Goal: Use online tool/utility: Utilize a website feature to perform a specific function

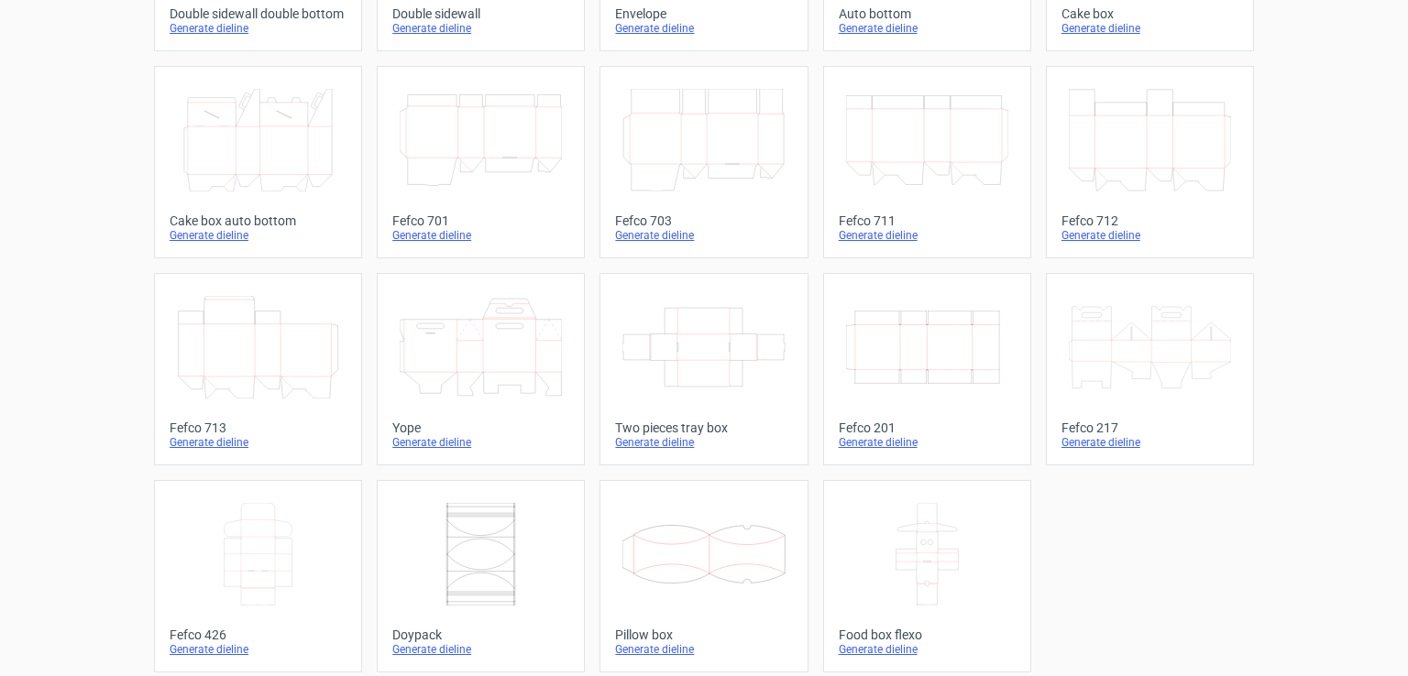
scroll to position [467, 0]
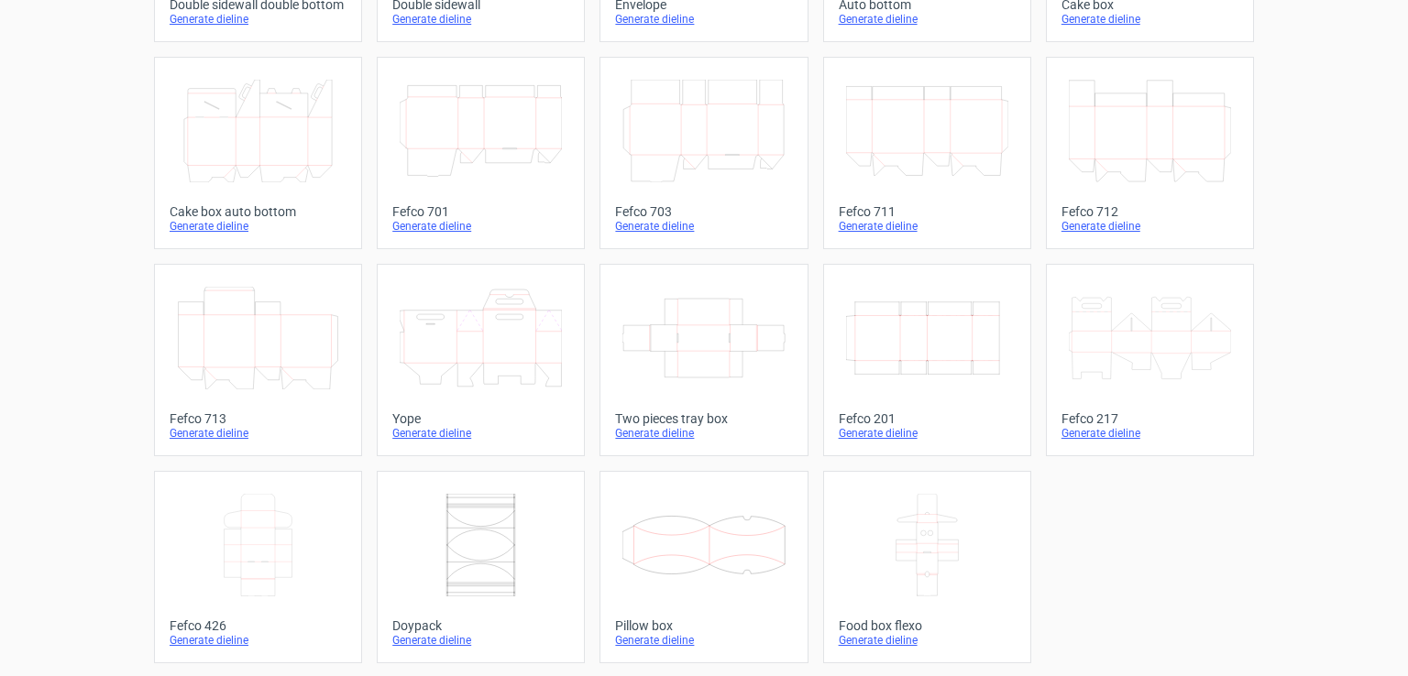
click at [890, 338] on icon "Width Depth Height" at bounding box center [927, 338] width 162 height 103
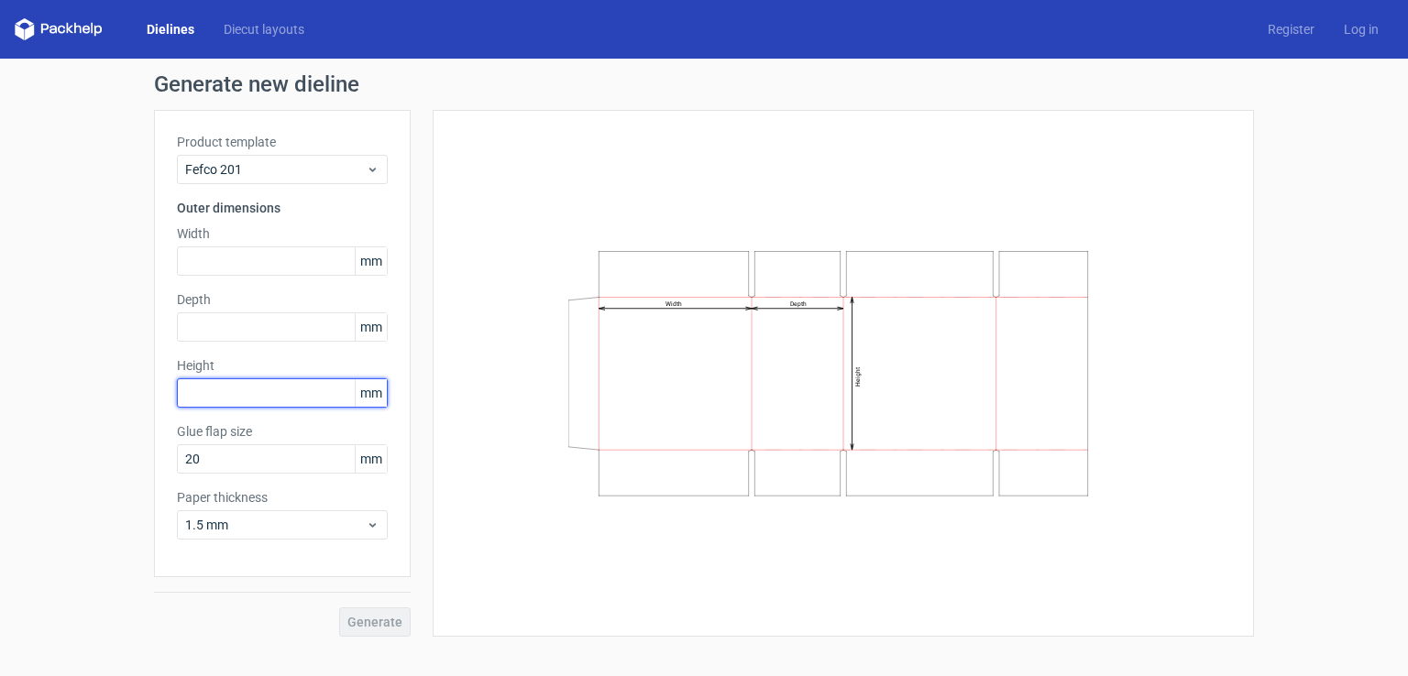
click at [258, 398] on input "text" at bounding box center [282, 393] width 211 height 29
click at [374, 167] on icon at bounding box center [373, 169] width 14 height 15
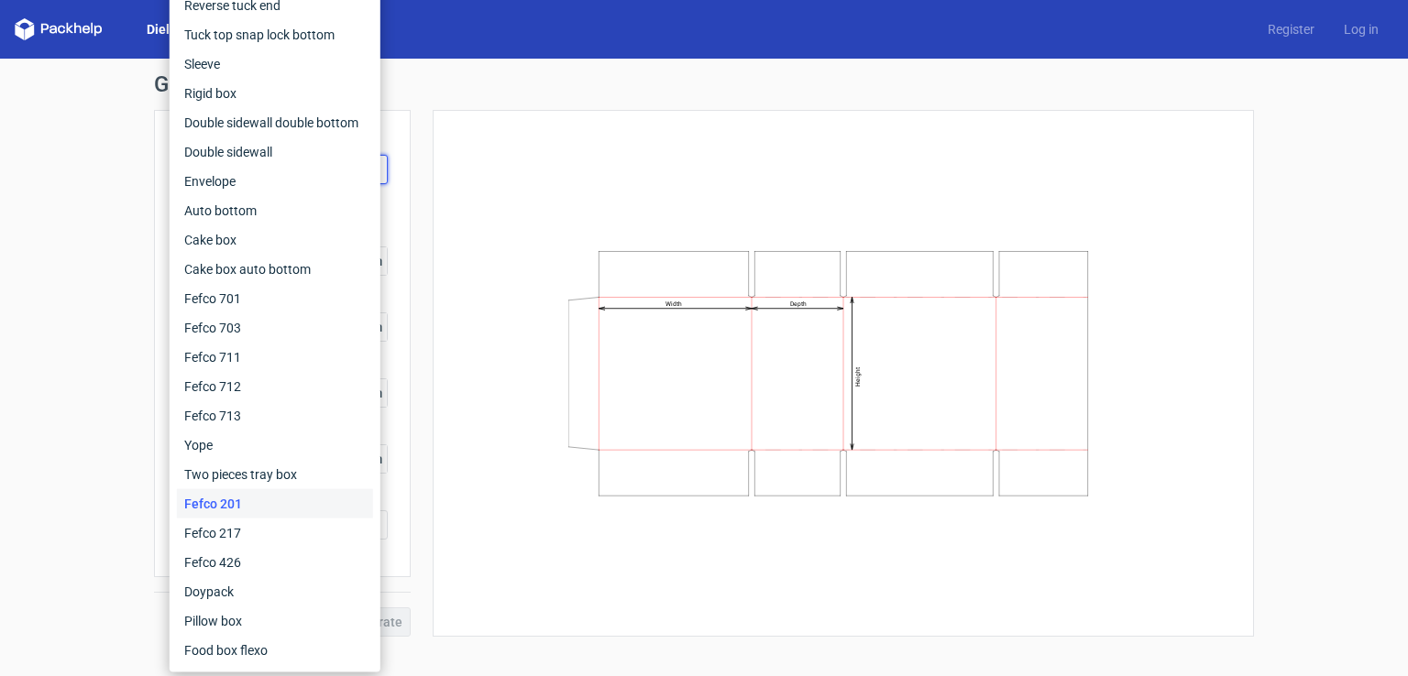
click at [390, 177] on div "Product template Fefco 201 Outer dimensions Width mm Depth mm Height 53 mm Glue…" at bounding box center [282, 343] width 257 height 467
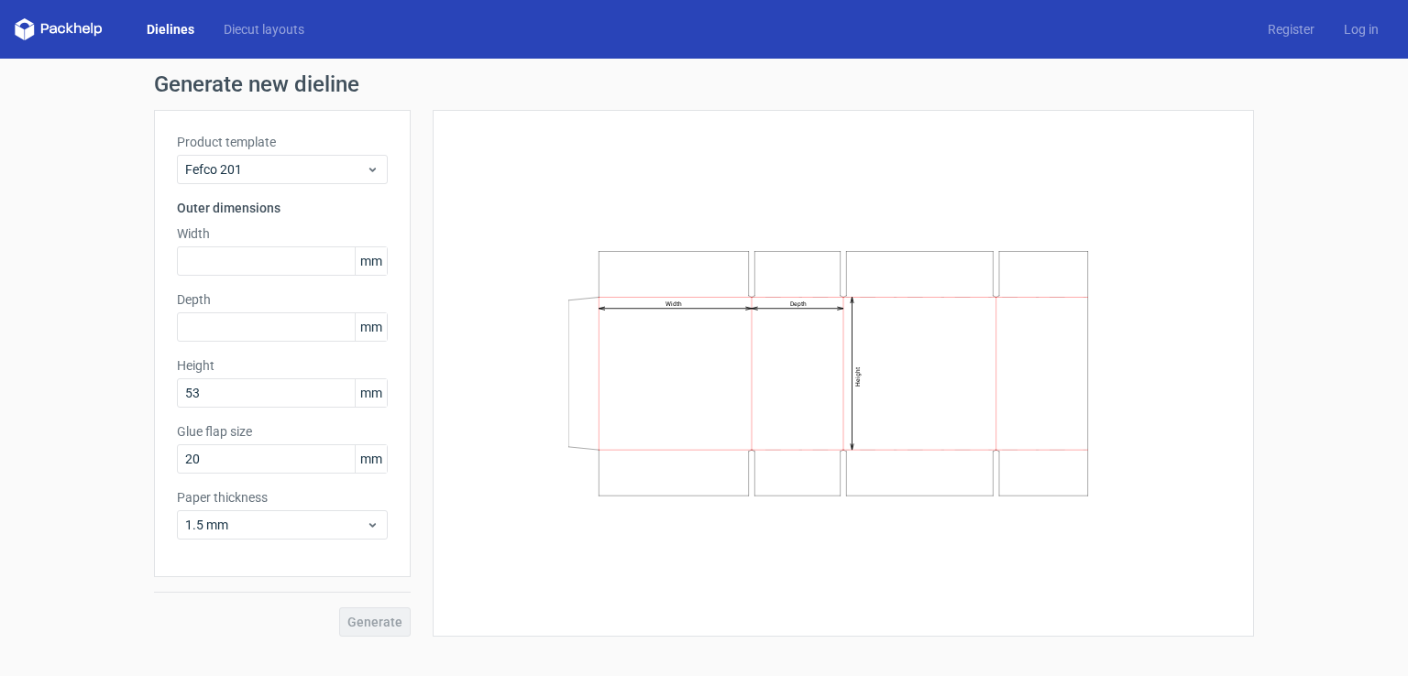
click at [373, 274] on span "mm" at bounding box center [371, 260] width 32 height 27
click at [378, 259] on span "mm" at bounding box center [371, 260] width 32 height 27
click at [374, 398] on span "mm" at bounding box center [371, 392] width 32 height 27
click at [290, 396] on input "53" at bounding box center [282, 393] width 211 height 29
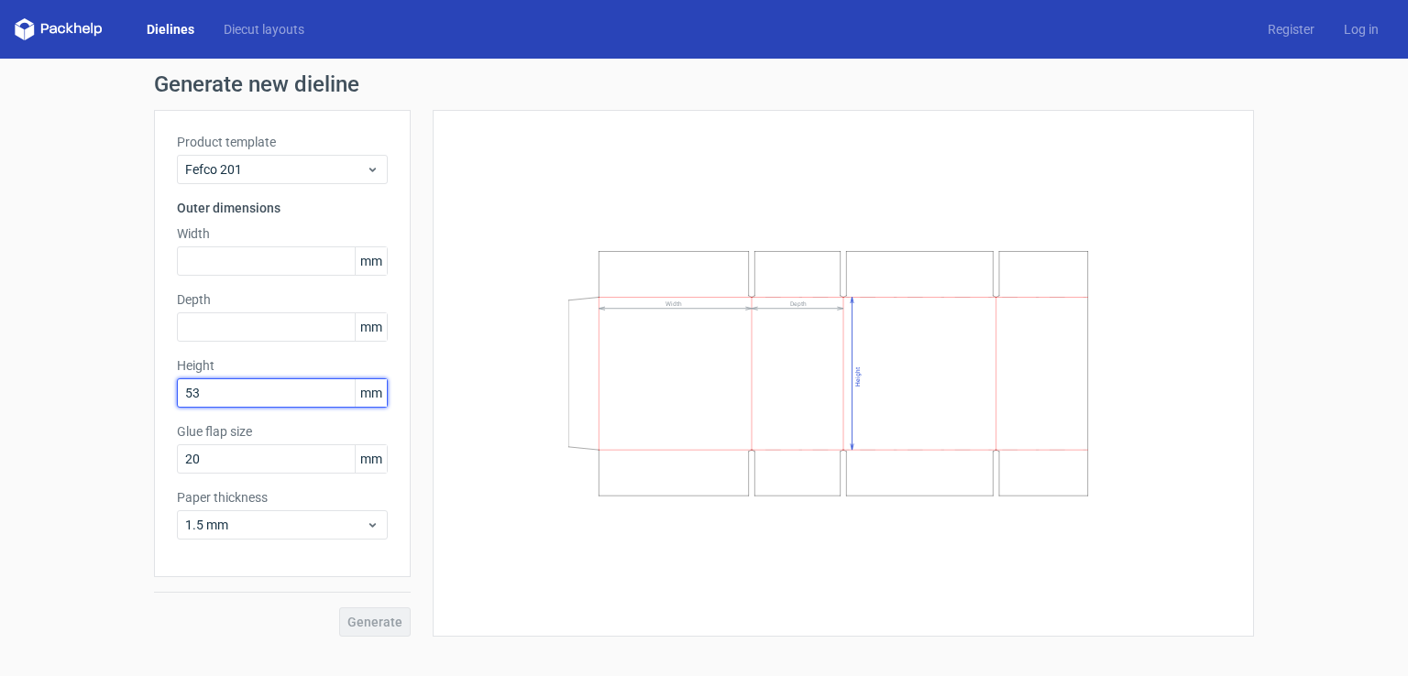
click at [213, 388] on input "53" at bounding box center [282, 393] width 211 height 29
type input "540"
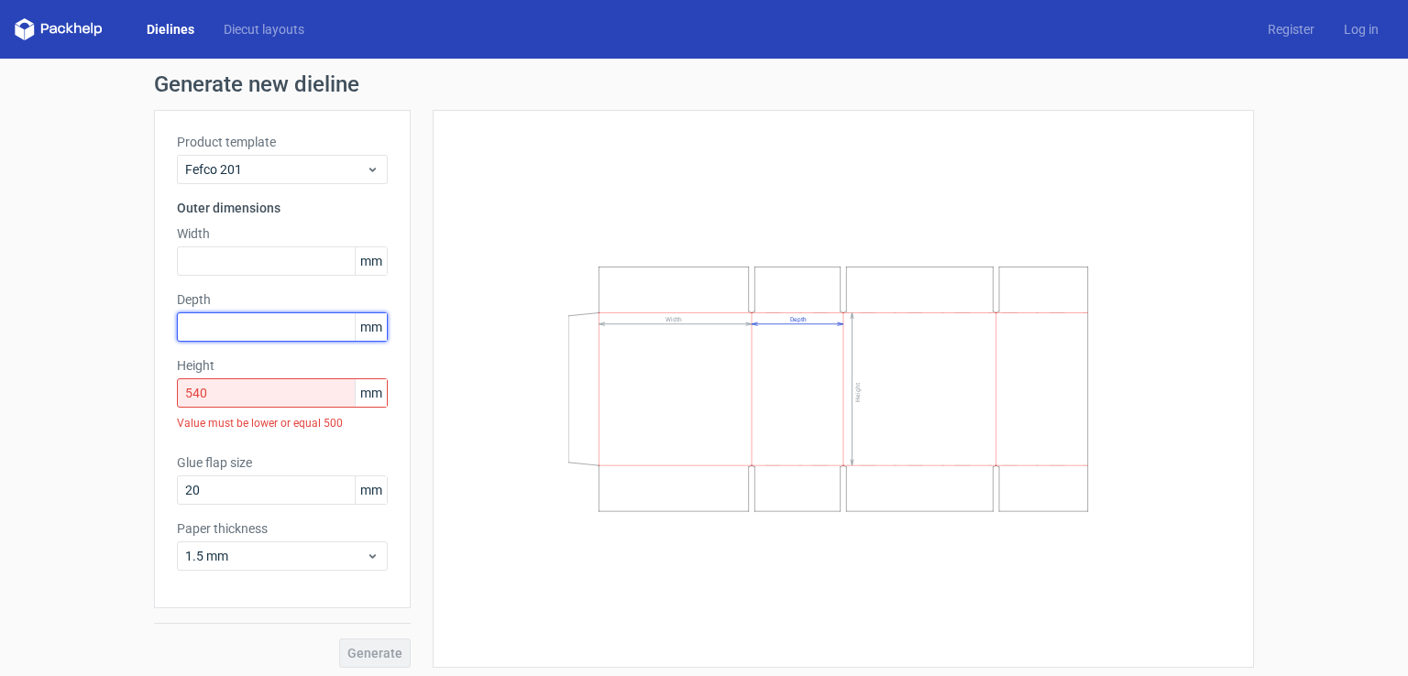
click at [229, 333] on input "text" at bounding box center [282, 327] width 211 height 29
type input "33"
click at [216, 255] on input "text" at bounding box center [282, 261] width 211 height 29
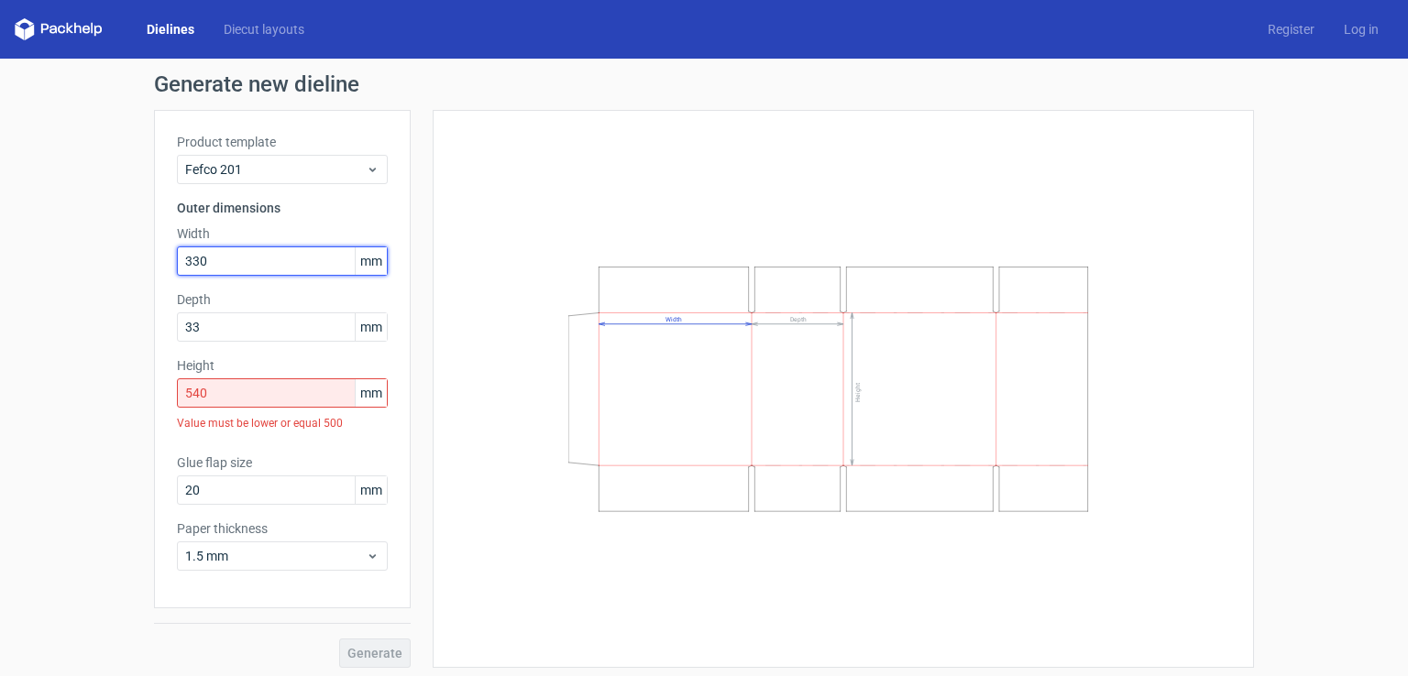
type input "330"
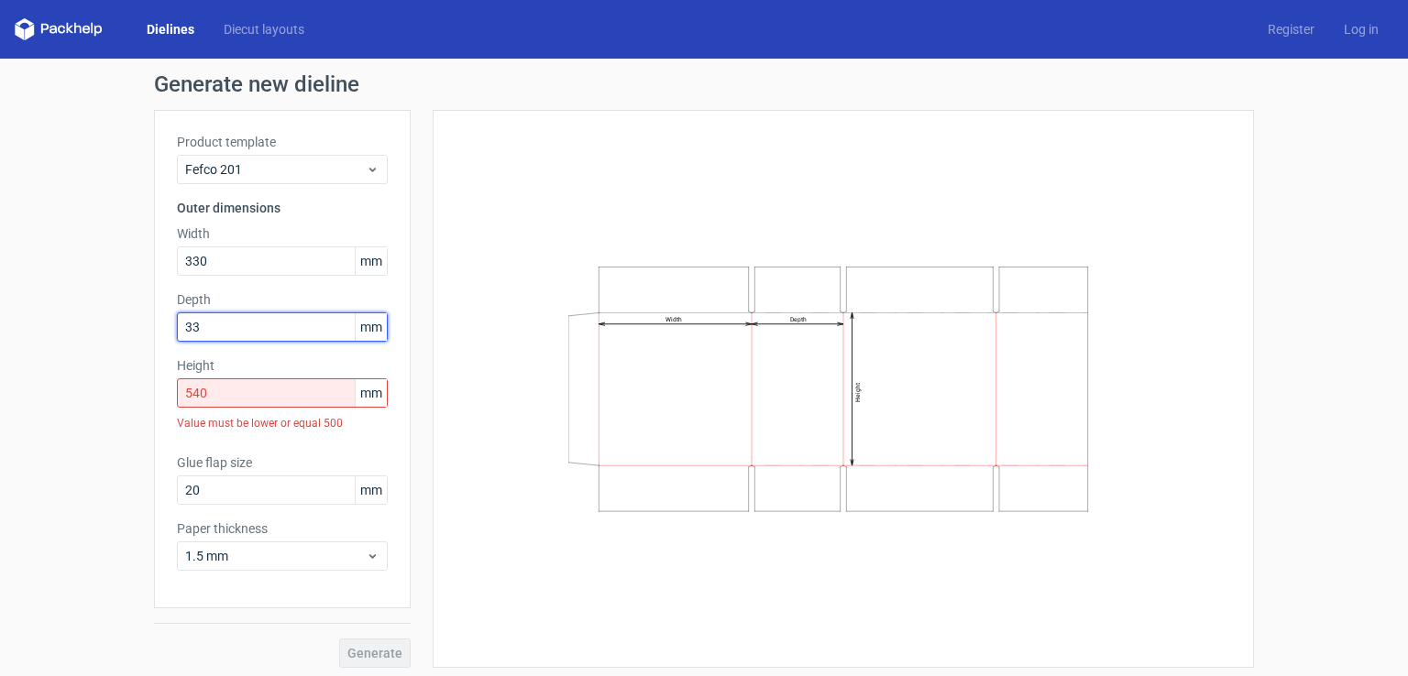
click at [241, 324] on input "33" at bounding box center [282, 327] width 211 height 29
drag, startPoint x: 202, startPoint y: 329, endPoint x: 153, endPoint y: 332, distance: 48.7
click at [154, 332] on div "Product template Fefco 201 Outer dimensions Width 330 mm Depth 33 mm Height 540…" at bounding box center [282, 359] width 257 height 499
type input "55"
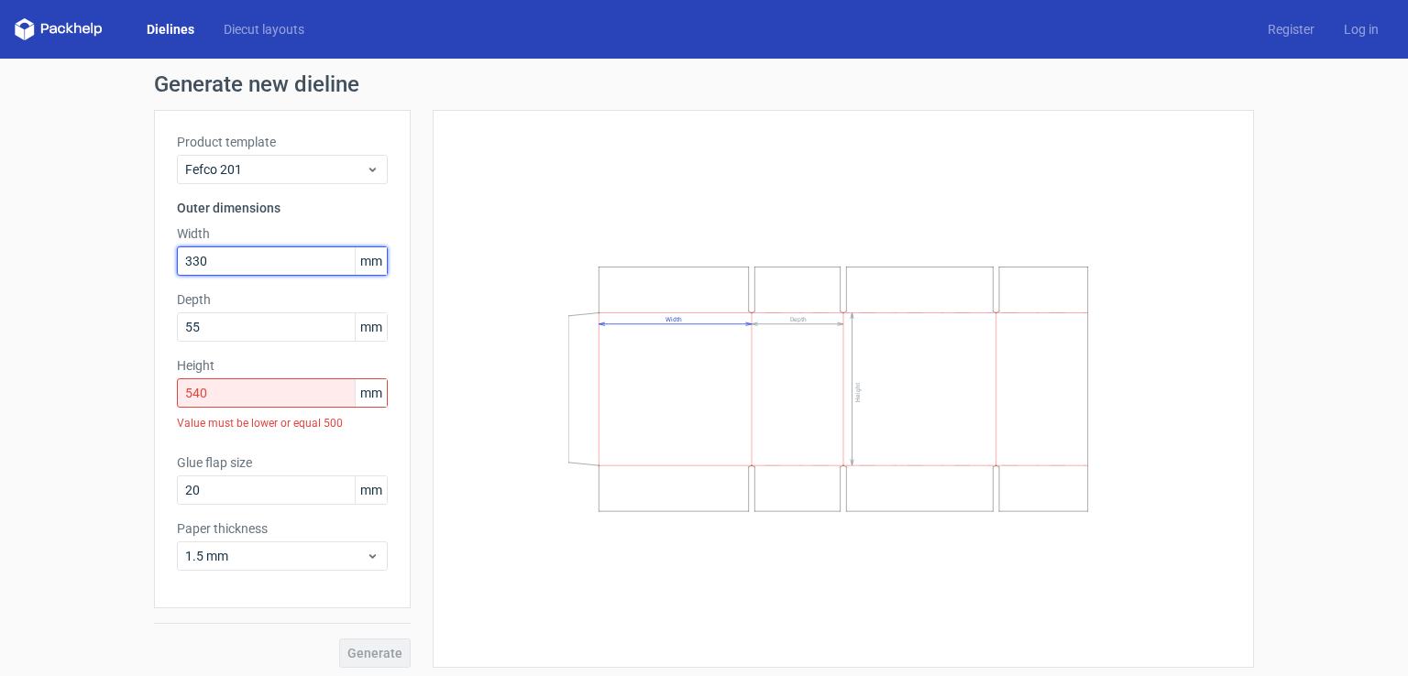
click at [198, 261] on input "330" at bounding box center [282, 261] width 211 height 29
type input "333"
click at [219, 395] on input "540" at bounding box center [282, 393] width 211 height 29
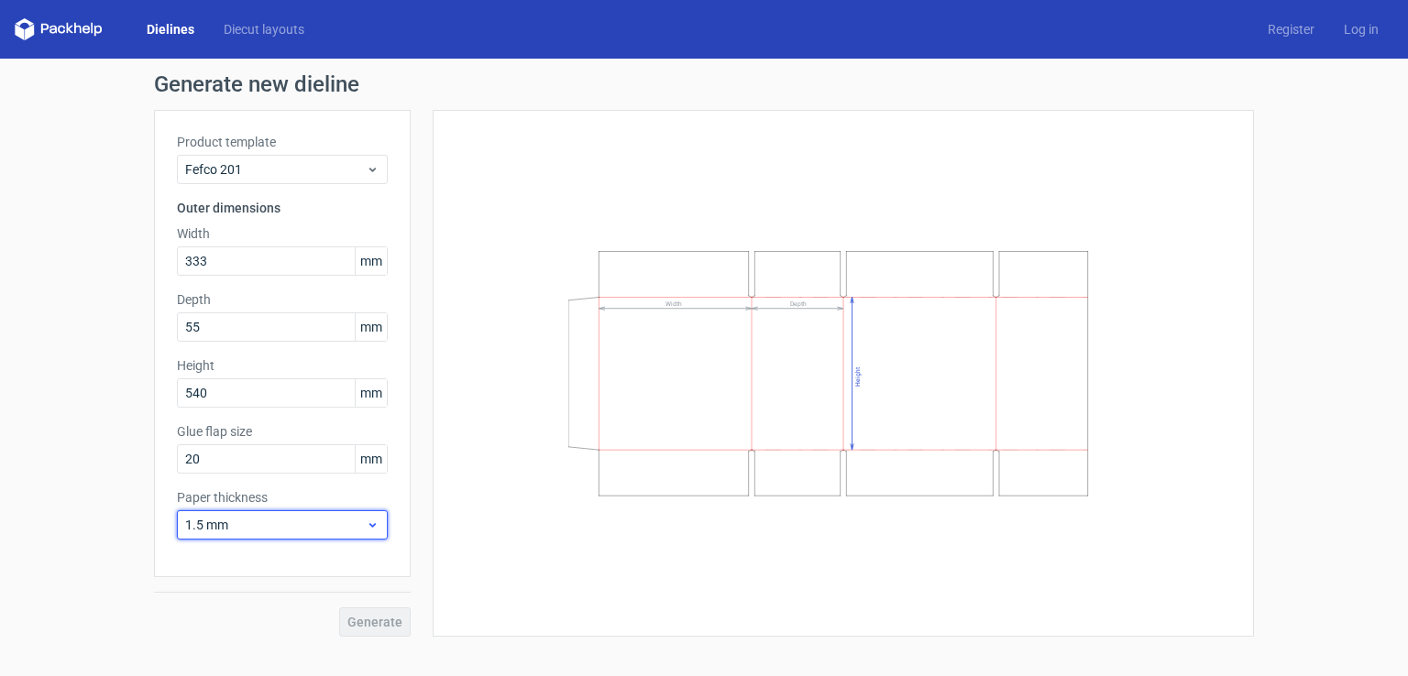
click at [298, 532] on div "Paper thickness 1.5 mm" at bounding box center [282, 514] width 211 height 51
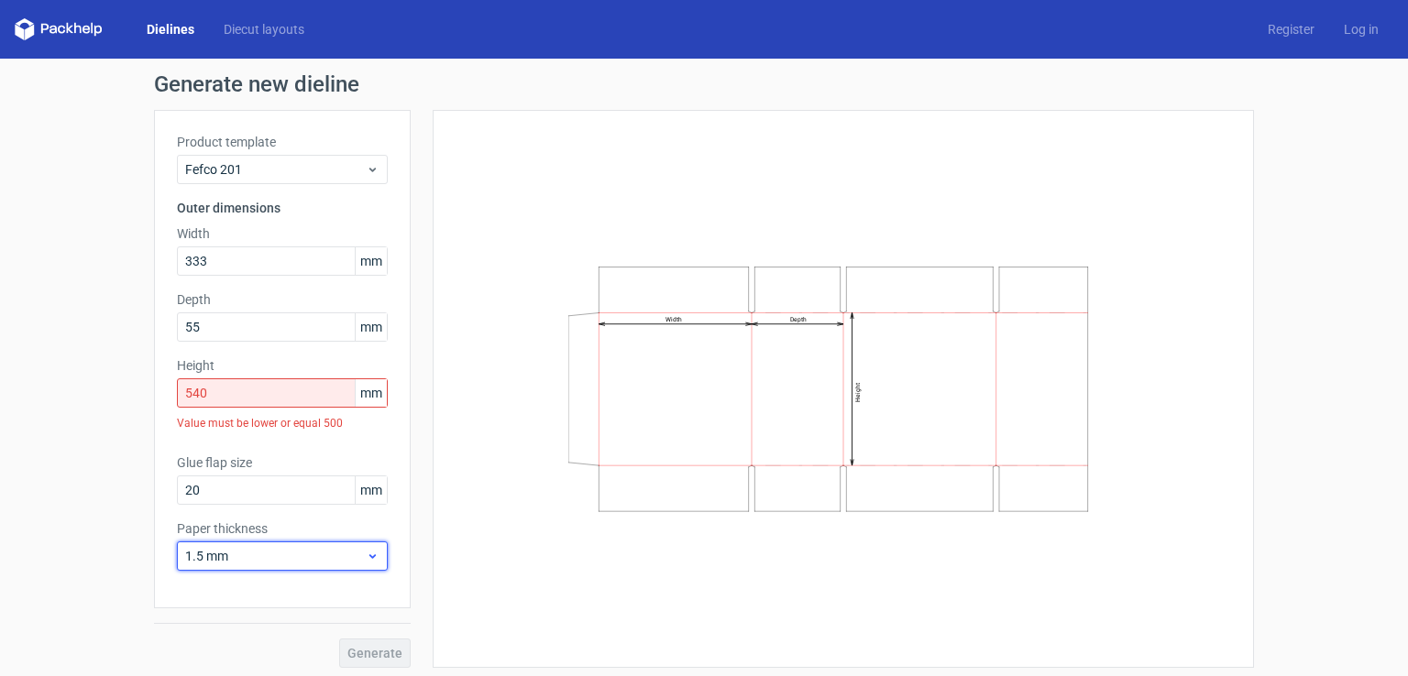
click at [366, 551] on icon at bounding box center [373, 556] width 14 height 15
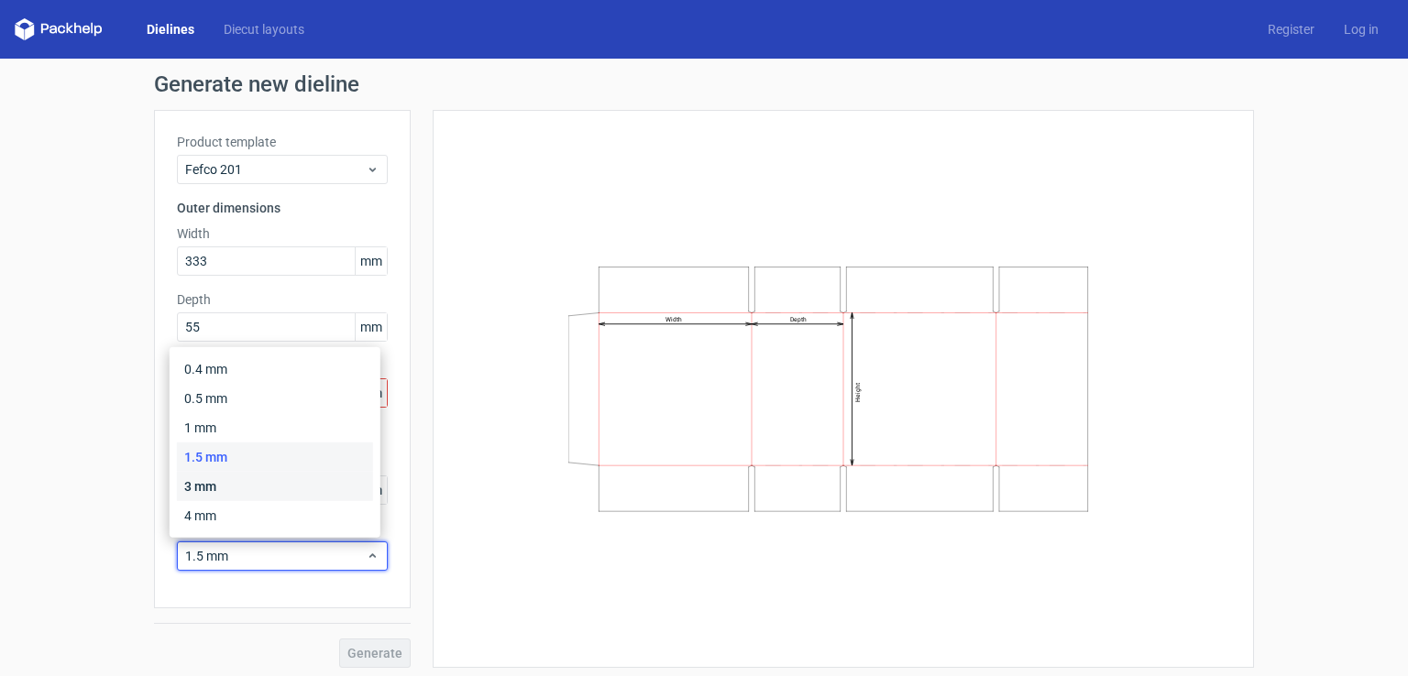
click at [231, 485] on div "3 mm" at bounding box center [275, 486] width 196 height 29
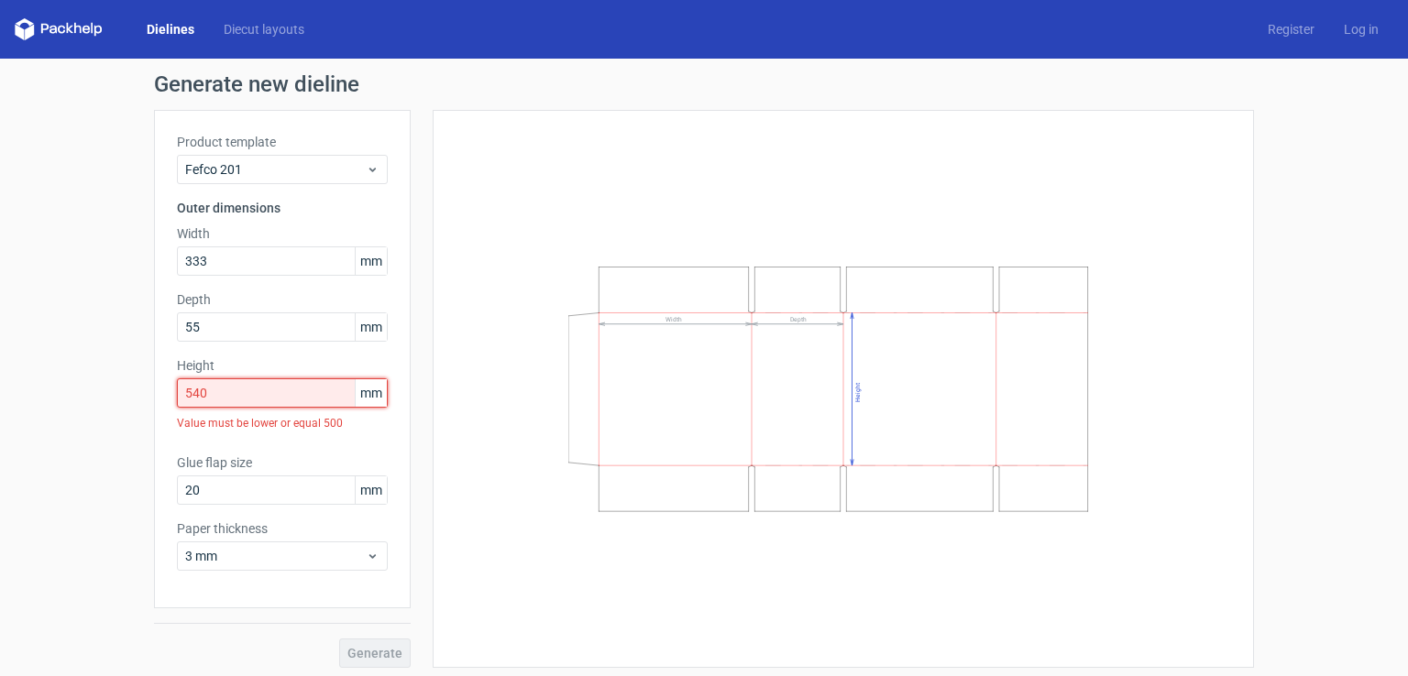
click at [191, 394] on input "540" at bounding box center [282, 393] width 211 height 29
click at [227, 391] on input "540" at bounding box center [282, 393] width 211 height 29
click at [191, 393] on input "540" at bounding box center [282, 393] width 211 height 29
click at [198, 392] on input "540" at bounding box center [282, 393] width 211 height 29
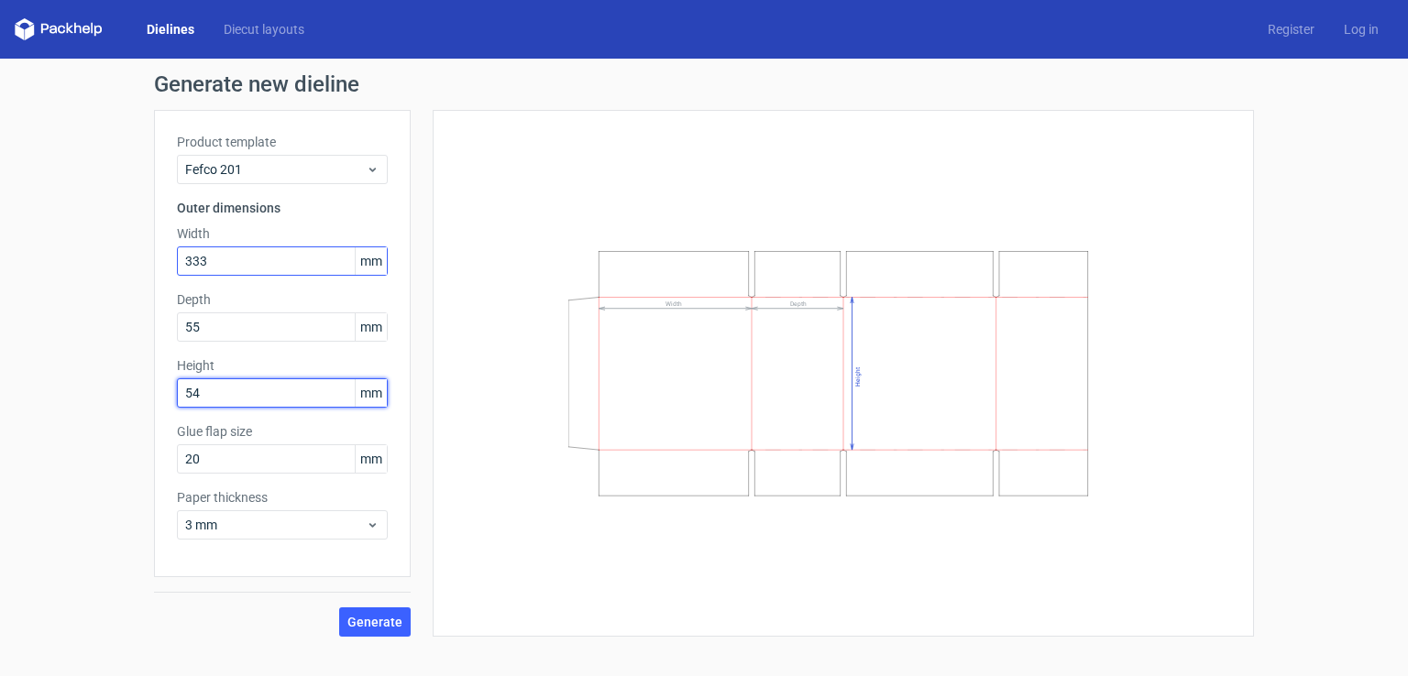
type input "54"
click at [235, 258] on input "333" at bounding box center [282, 261] width 211 height 29
click at [199, 265] on input "333" at bounding box center [282, 261] width 211 height 29
type input "33"
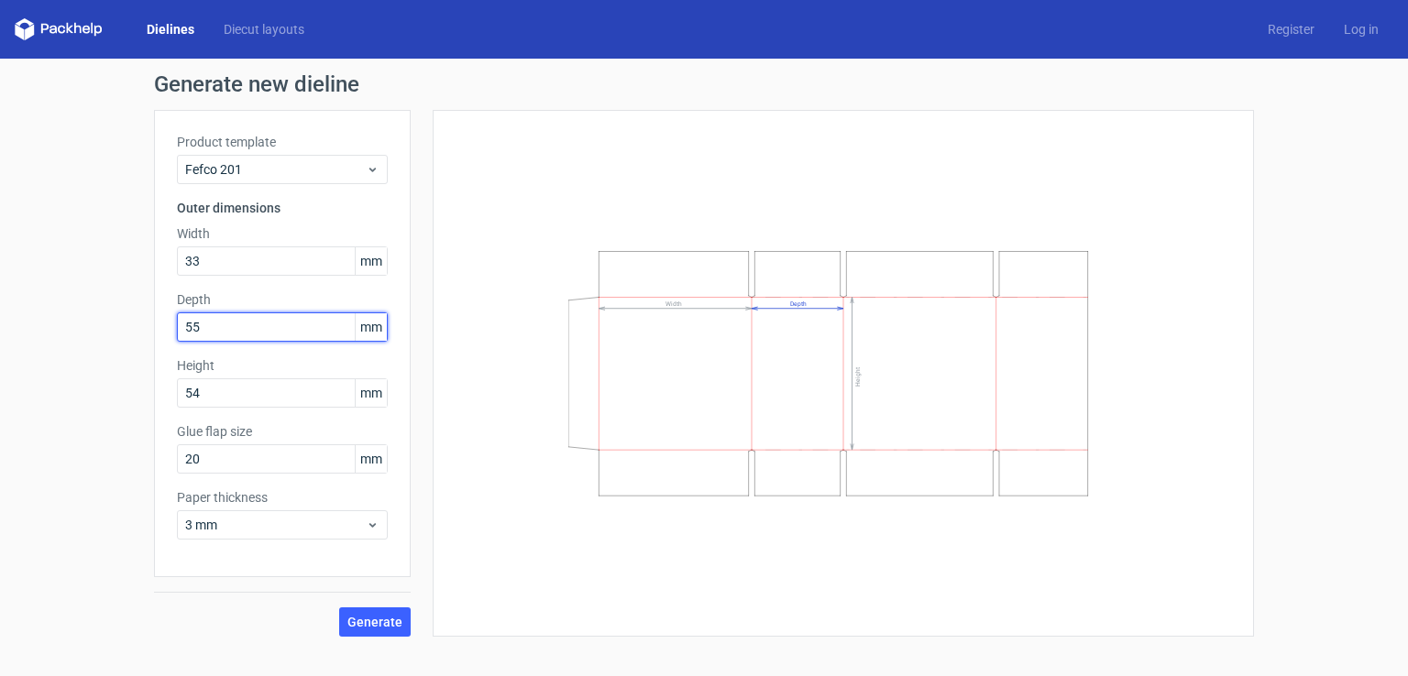
click at [222, 326] on input "55" at bounding box center [282, 327] width 211 height 29
type input "55"
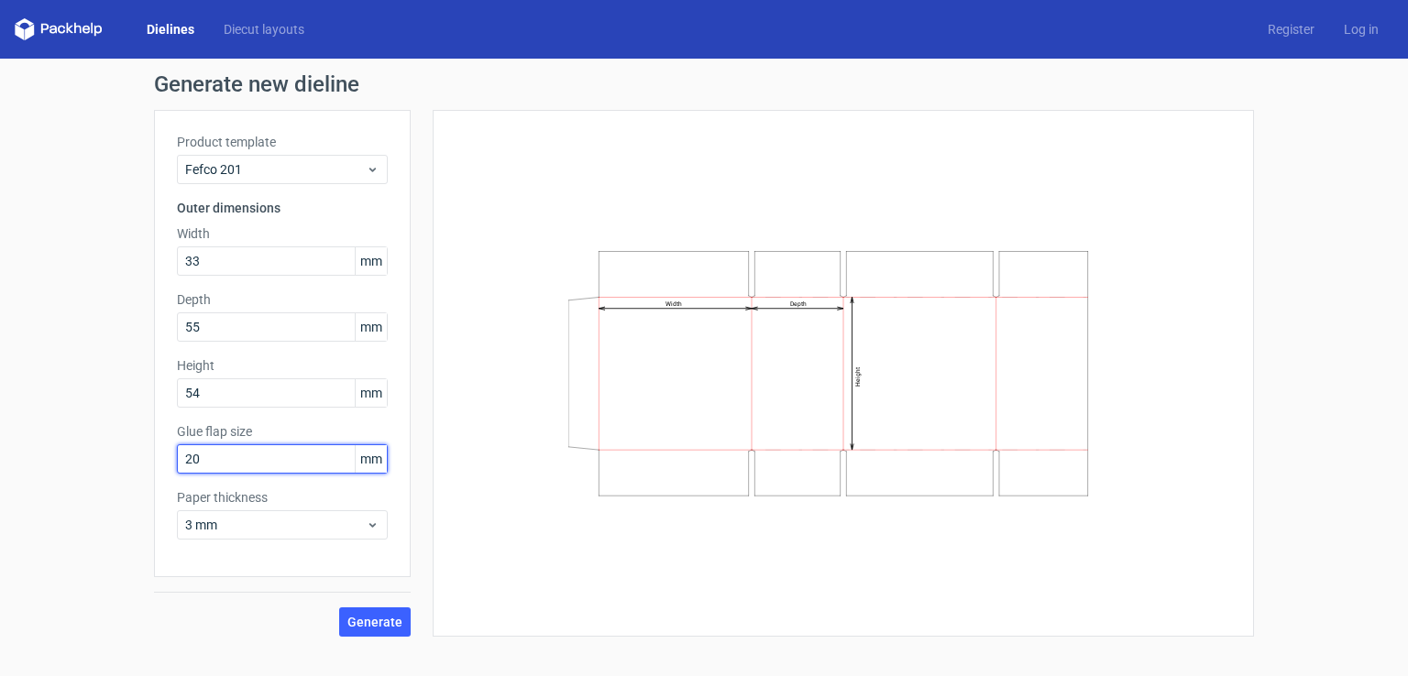
click at [194, 456] on input "20" at bounding box center [282, 459] width 211 height 29
type input "2"
click at [392, 617] on span "Generate" at bounding box center [374, 622] width 55 height 13
